Goal: Transaction & Acquisition: Purchase product/service

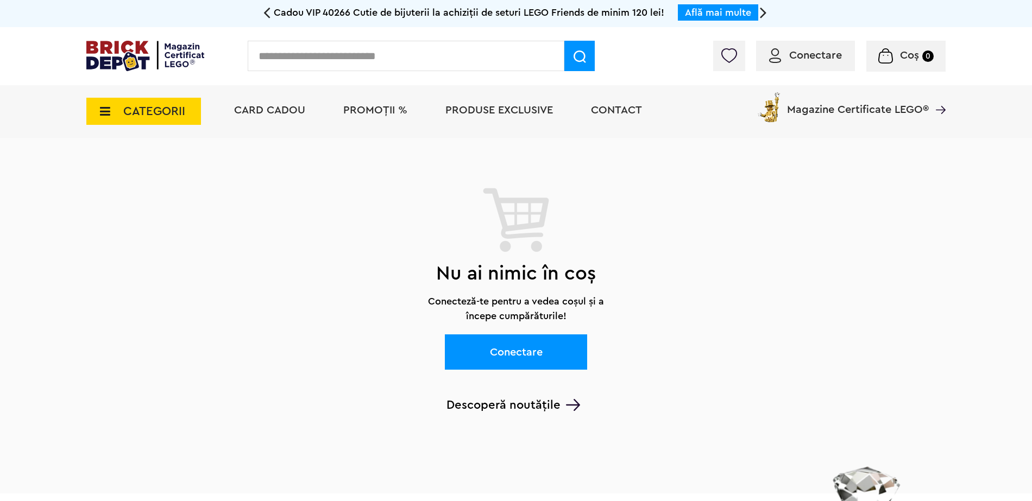
scroll to position [783, 0]
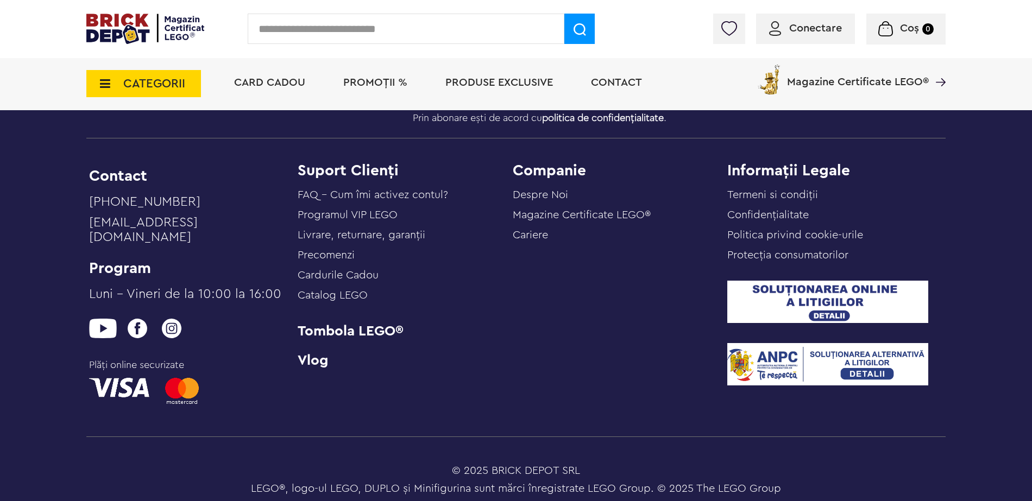
click at [911, 24] on span "Coș" at bounding box center [909, 28] width 19 height 11
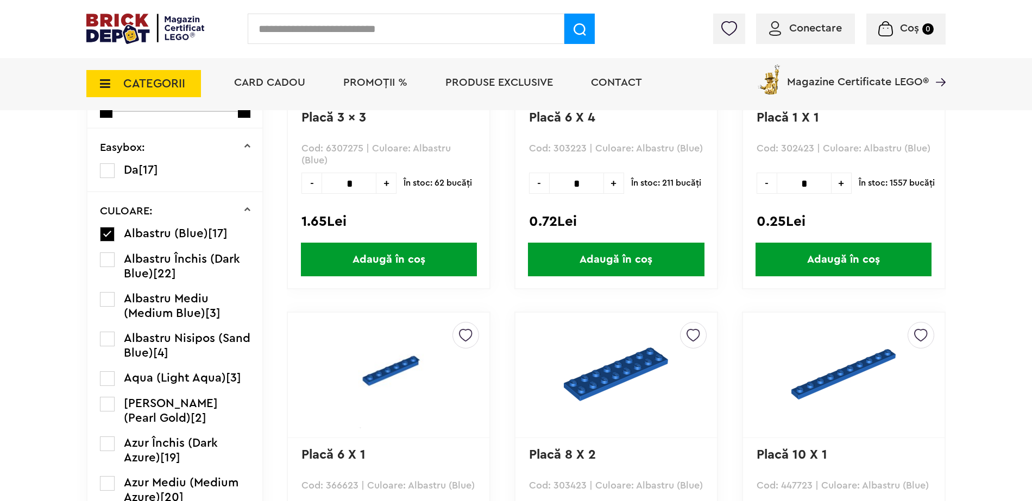
scroll to position [394, 0]
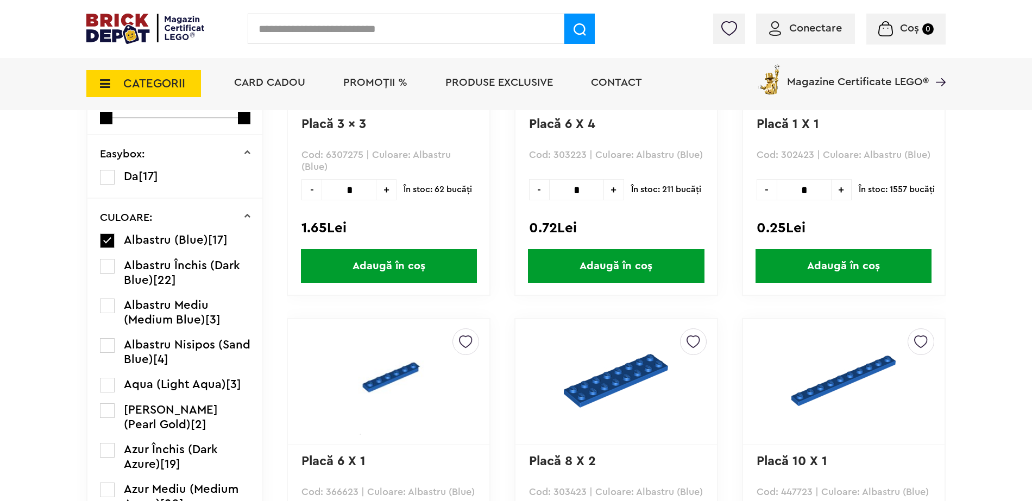
click at [891, 36] on img at bounding box center [885, 28] width 14 height 15
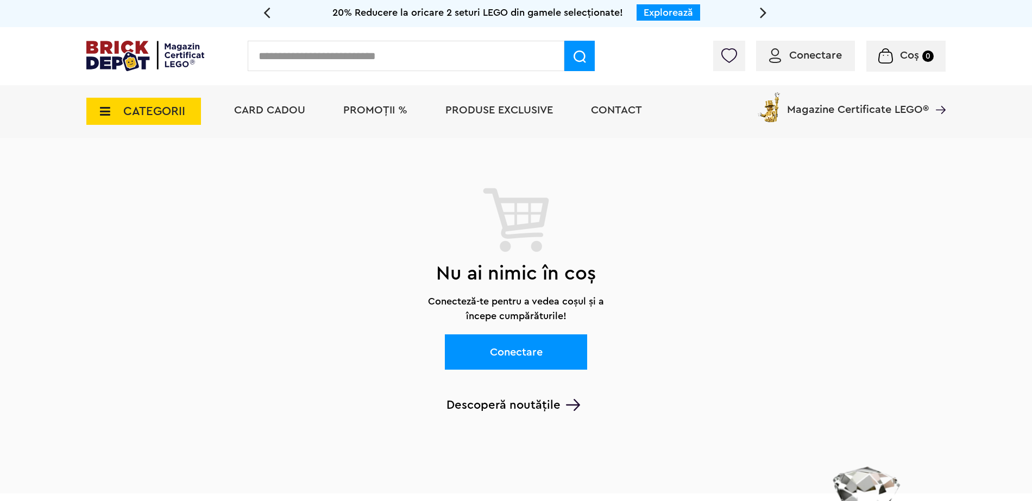
click at [840, 50] on span "Conectare" at bounding box center [815, 55] width 53 height 11
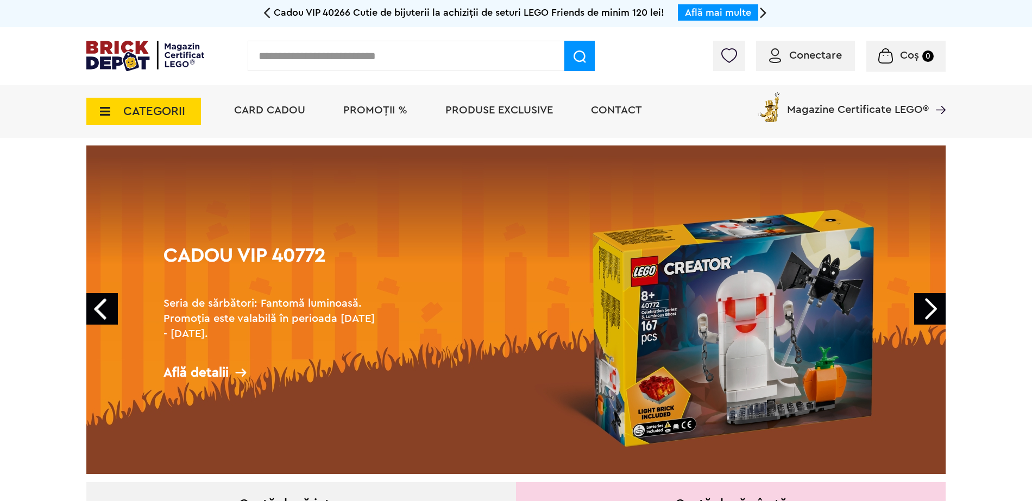
click at [153, 102] on span "CATEGORII" at bounding box center [143, 111] width 115 height 27
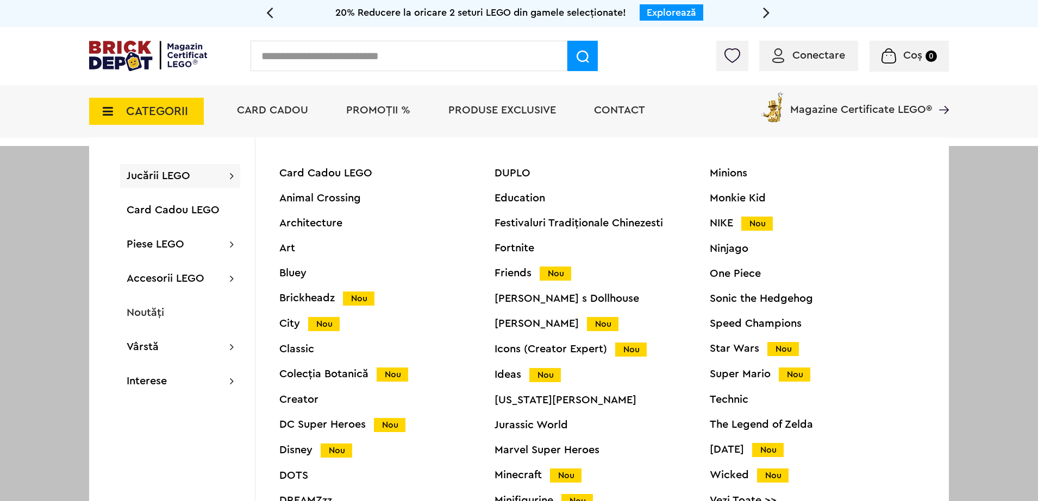
click at [629, 114] on span "Contact" at bounding box center [619, 110] width 51 height 11
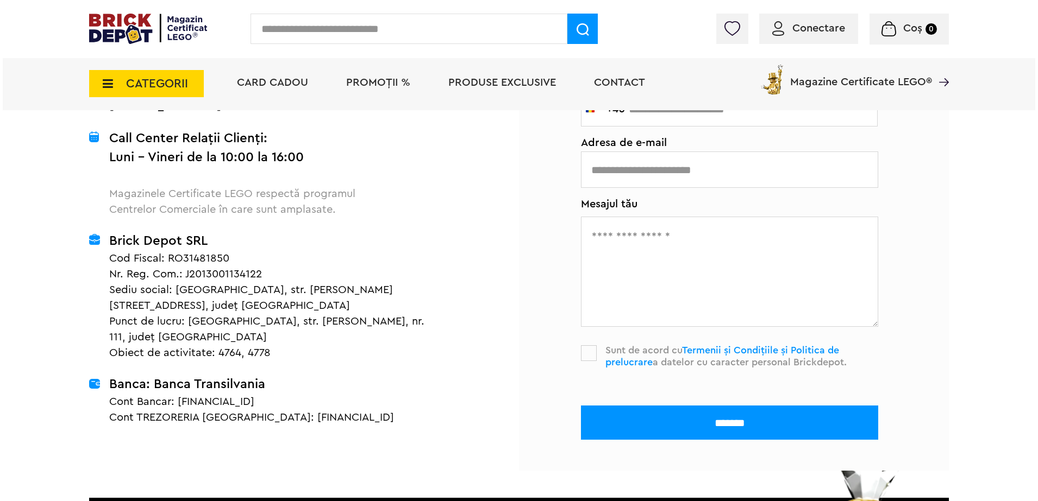
scroll to position [272, 0]
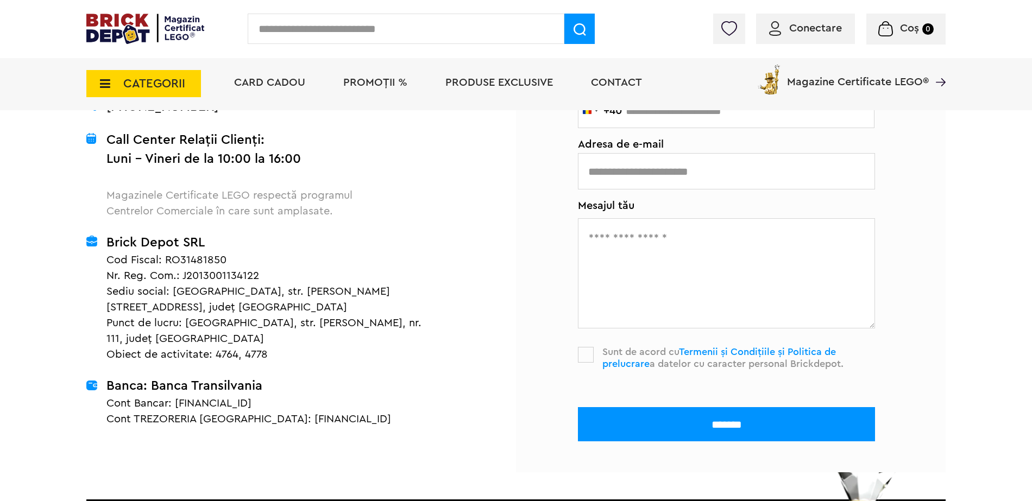
click at [143, 96] on span "CATEGORII" at bounding box center [143, 83] width 115 height 27
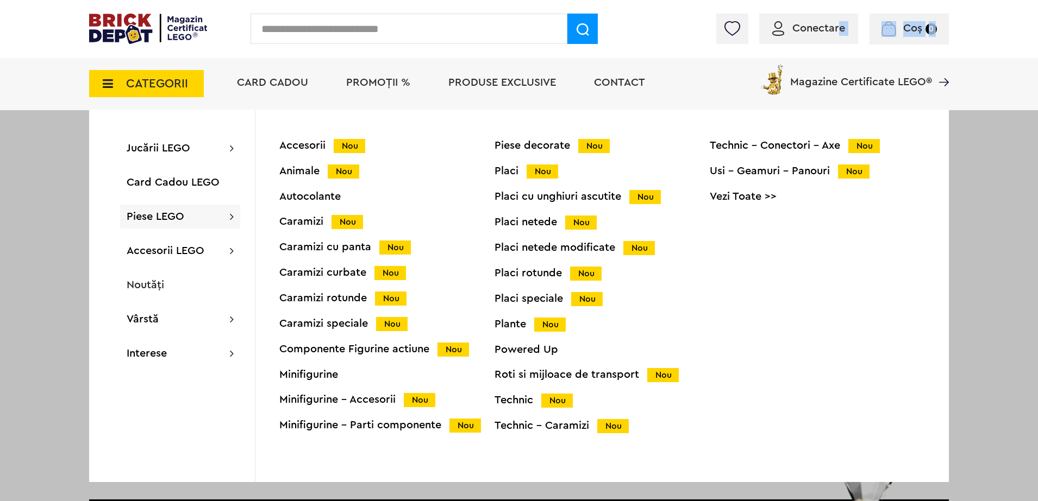
drag, startPoint x: 840, startPoint y: 38, endPoint x: 882, endPoint y: 41, distance: 42.0
click at [882, 41] on div "Conectare Coș 0" at bounding box center [832, 29] width 233 height 31
drag, startPoint x: 882, startPoint y: 41, endPoint x: 1034, endPoint y: 21, distance: 154.0
click at [1032, 21] on div "Conectare Coș 0 Coș Nu ai nimic în coș Conectare Descoperă noutățile" at bounding box center [519, 29] width 1038 height 58
click at [889, 42] on div "Coș 0 Coș Nu ai nimic în coș Conectare Descoperă noutățile" at bounding box center [908, 29] width 79 height 31
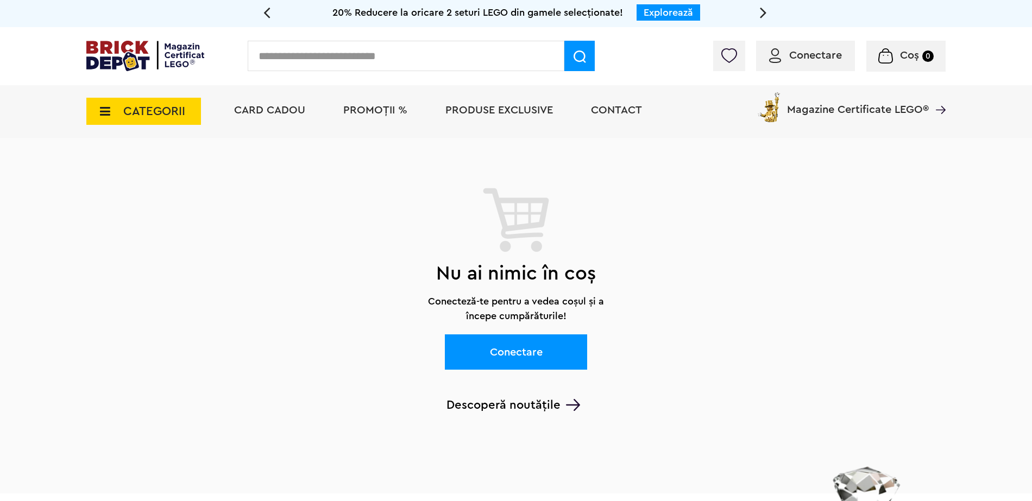
click at [131, 92] on div "CATEGORII Jucării LEGO Card Cadou LEGO Animal Crossing Architecture Art Bluey B…" at bounding box center [143, 105] width 115 height 40
